Goal: Transaction & Acquisition: Purchase product/service

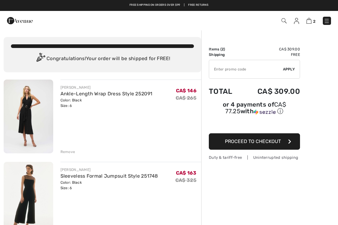
click at [31, 110] on img at bounding box center [29, 117] width 50 height 74
click at [36, 192] on img at bounding box center [29, 199] width 50 height 74
click at [311, 23] on img at bounding box center [308, 21] width 5 height 6
click at [71, 153] on div "Remove" at bounding box center [67, 151] width 15 height 5
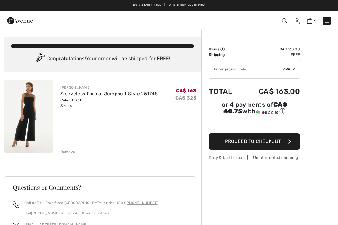
click at [73, 152] on div "Remove" at bounding box center [67, 151] width 15 height 5
